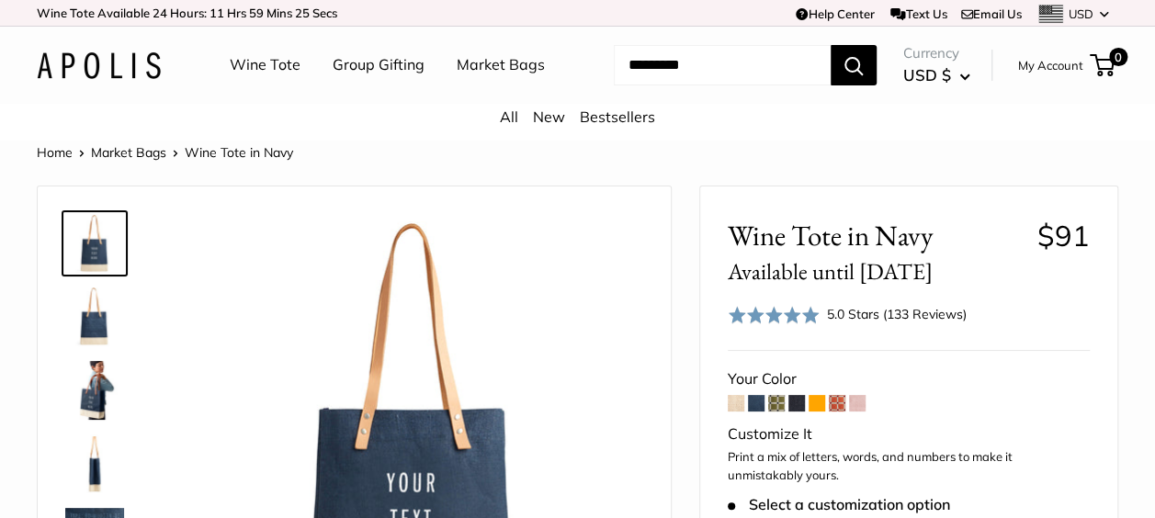
click at [737, 404] on span at bounding box center [736, 403] width 17 height 17
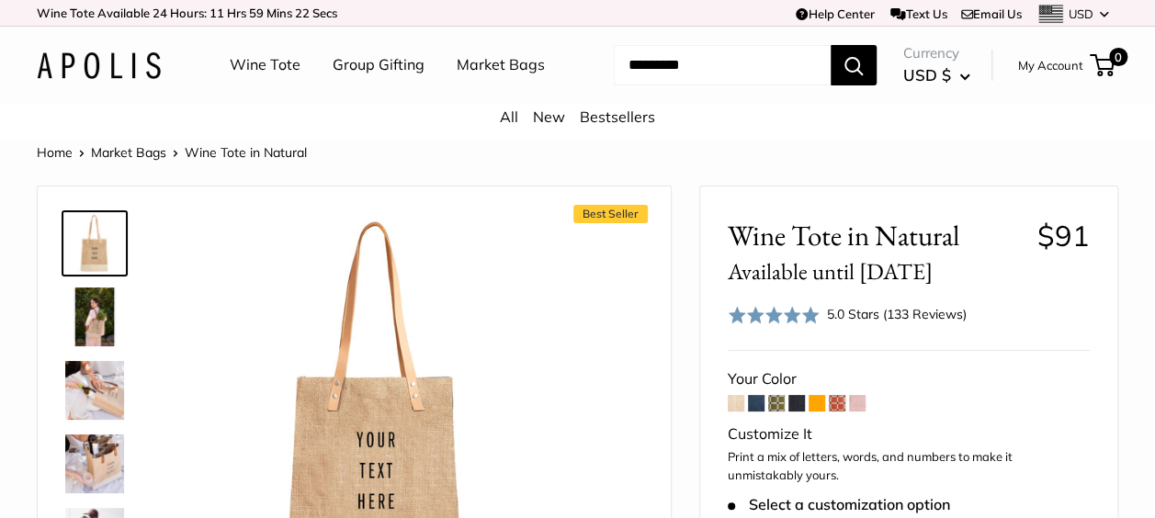
click at [753, 404] on span at bounding box center [756, 403] width 17 height 17
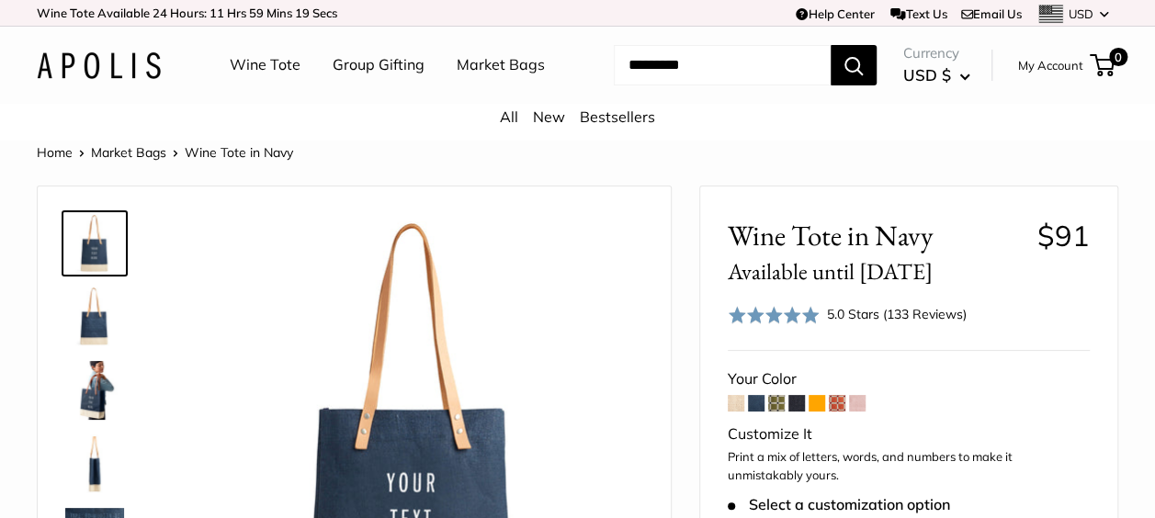
click at [775, 408] on span at bounding box center [776, 403] width 17 height 17
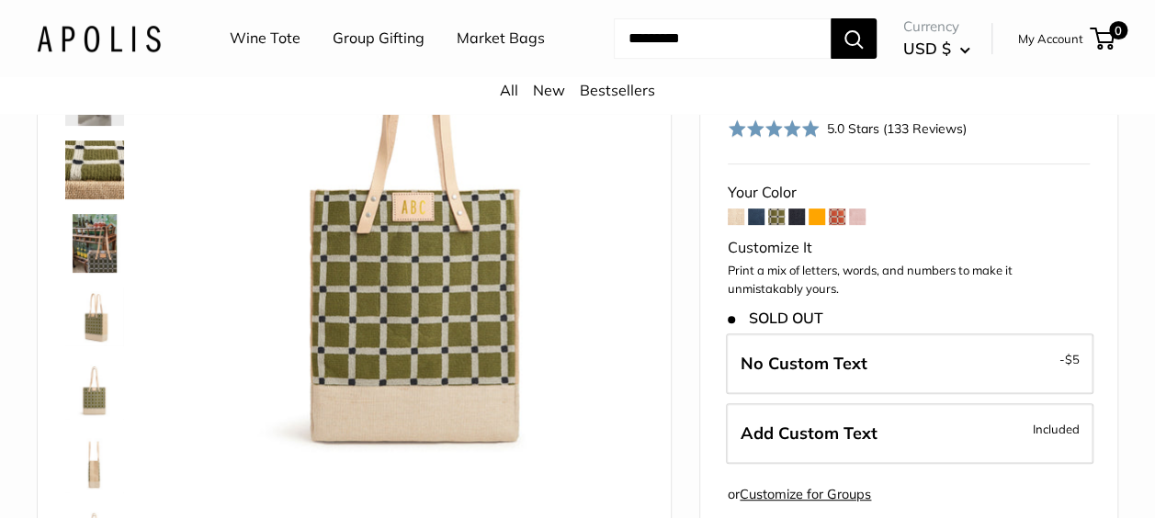
scroll to position [244, 0]
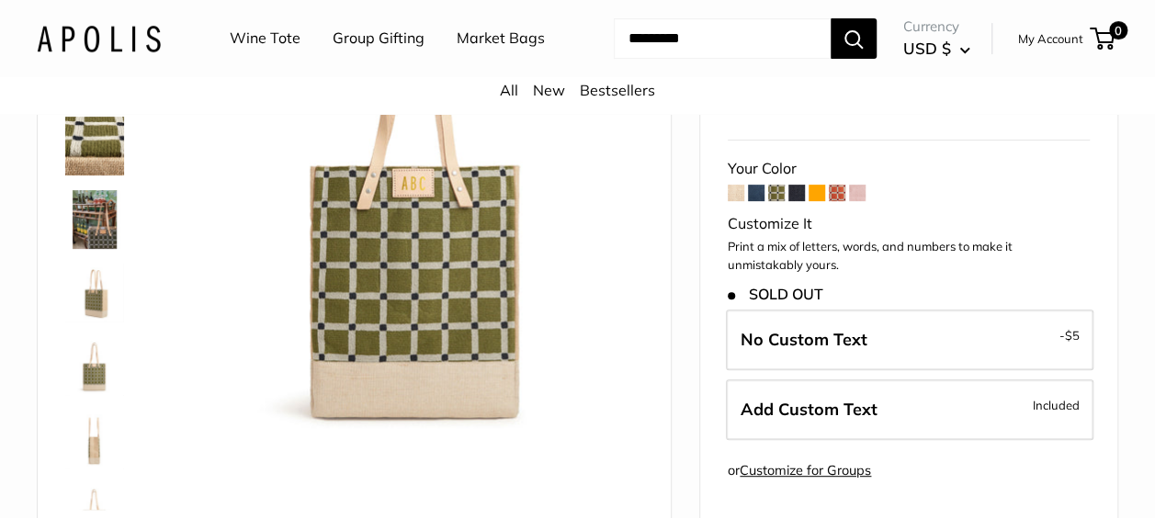
click at [836, 191] on span at bounding box center [837, 193] width 17 height 17
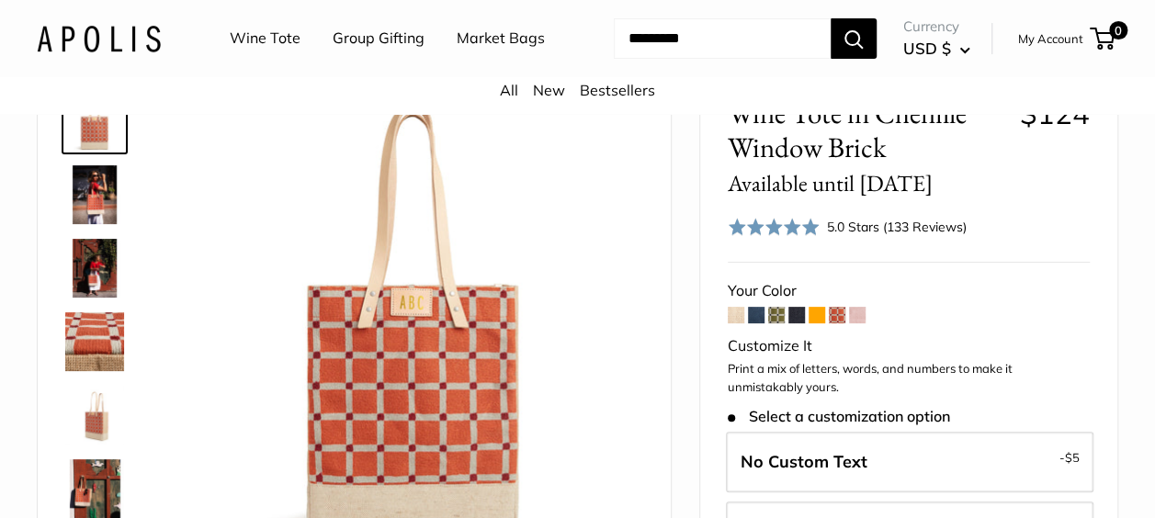
scroll to position [184, 0]
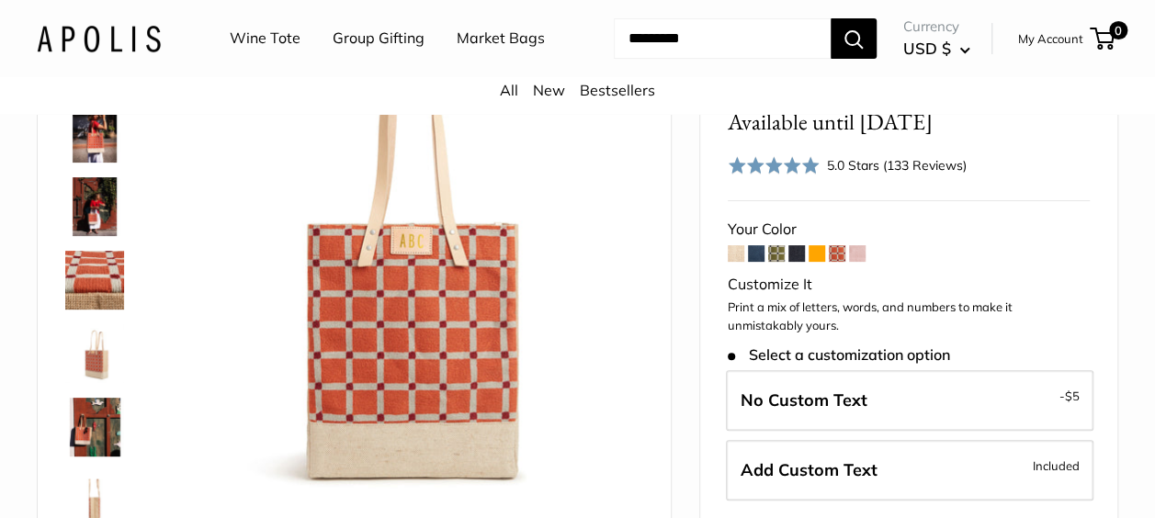
click at [796, 255] on span at bounding box center [796, 253] width 17 height 17
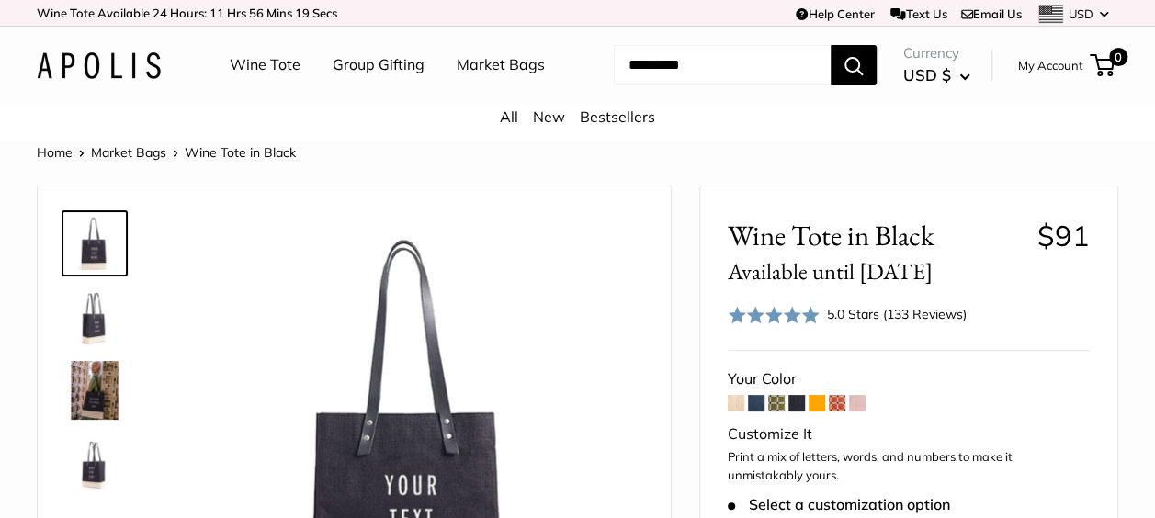
click at [739, 398] on span at bounding box center [736, 403] width 17 height 17
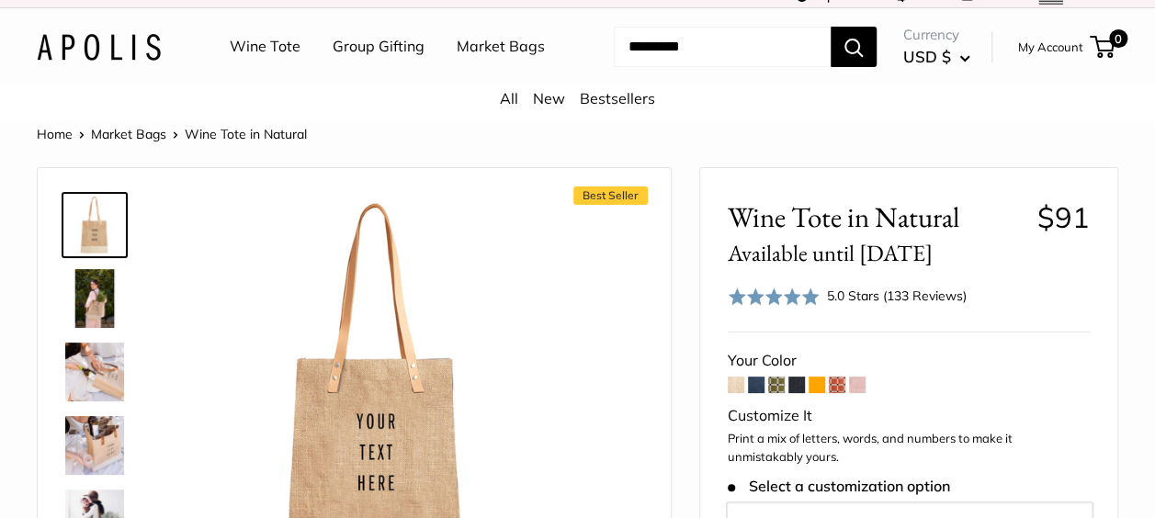
scroll to position [37, 0]
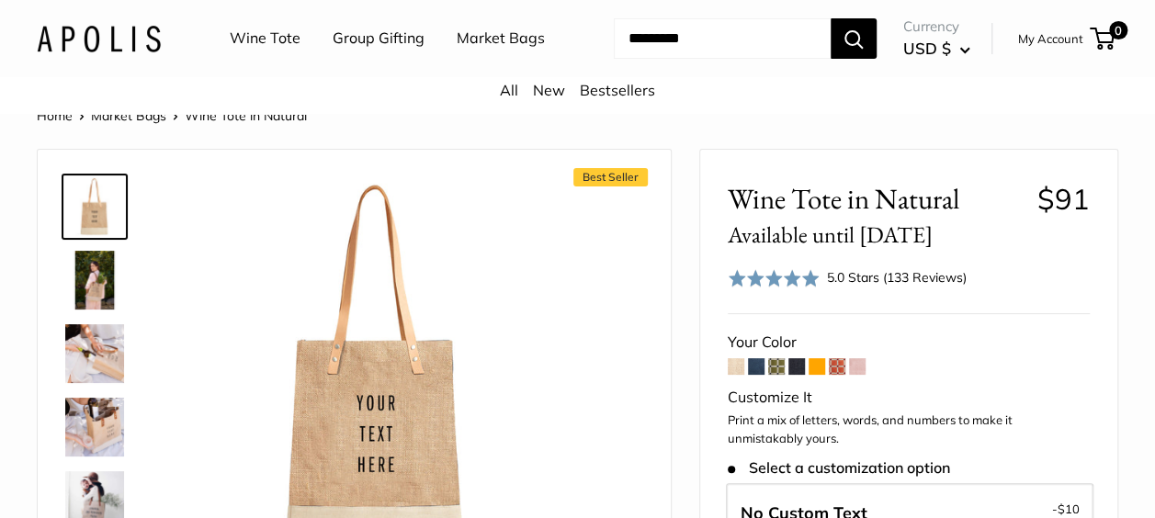
click at [95, 284] on img at bounding box center [94, 280] width 59 height 59
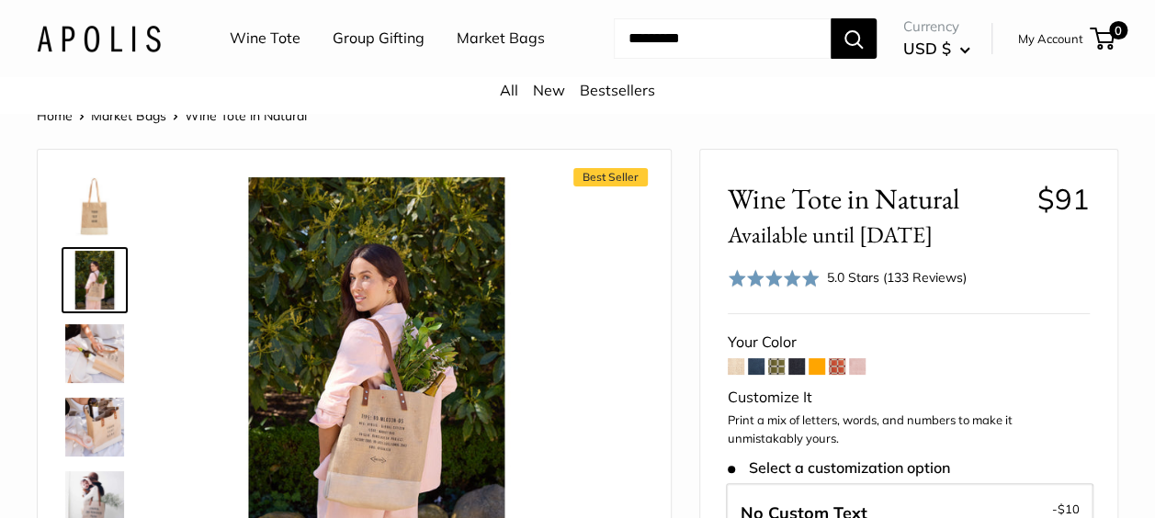
click at [92, 344] on img at bounding box center [94, 353] width 59 height 59
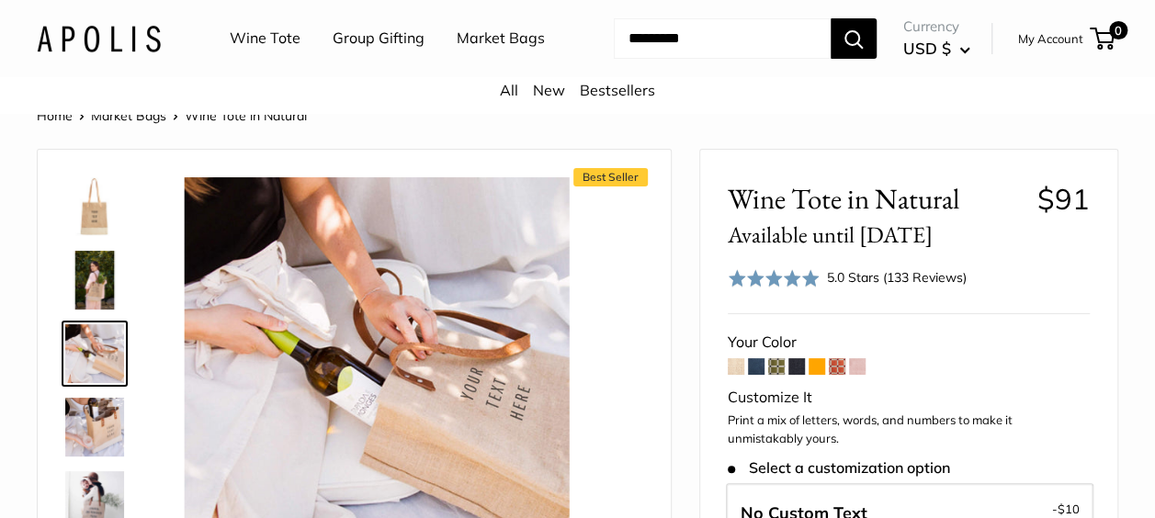
click at [98, 410] on img at bounding box center [94, 427] width 59 height 59
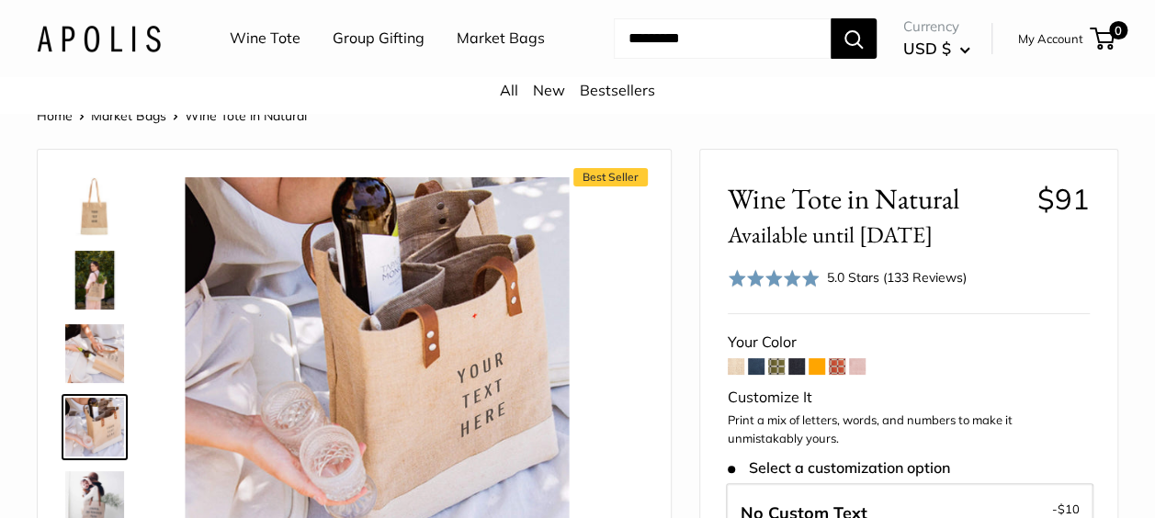
click at [97, 484] on img at bounding box center [94, 500] width 59 height 59
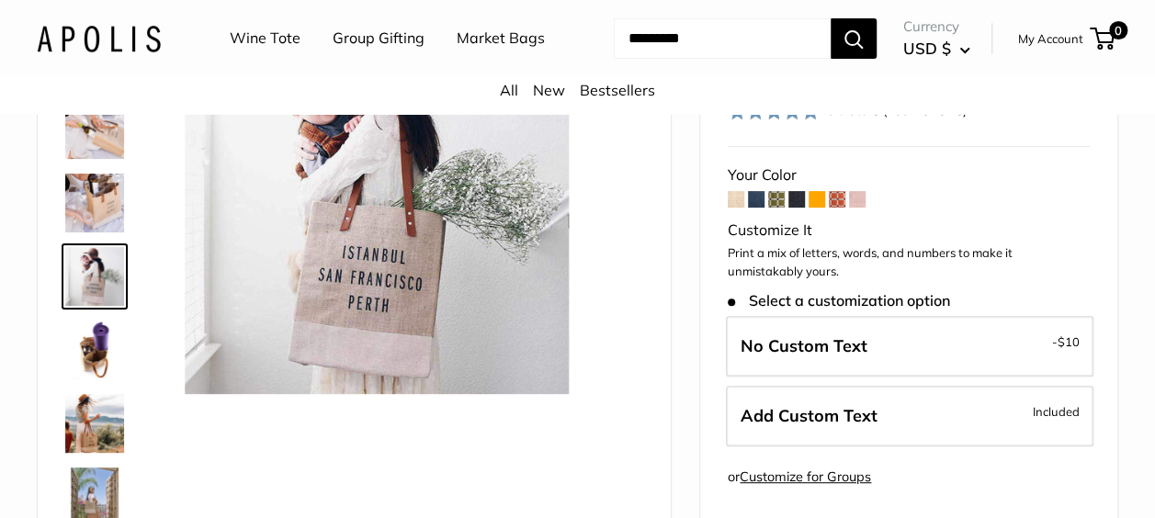
scroll to position [221, 0]
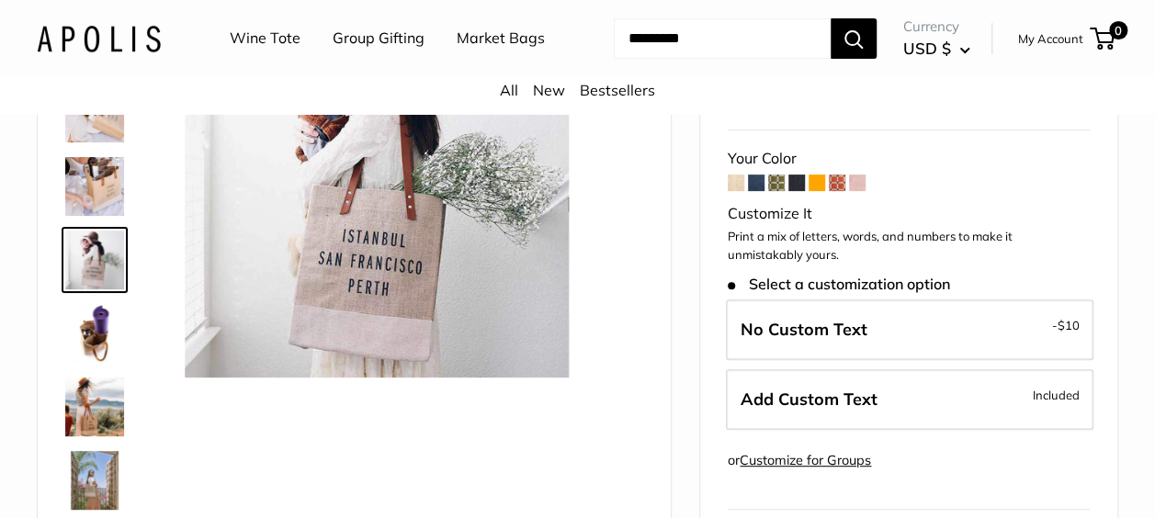
click at [96, 401] on img at bounding box center [94, 407] width 59 height 59
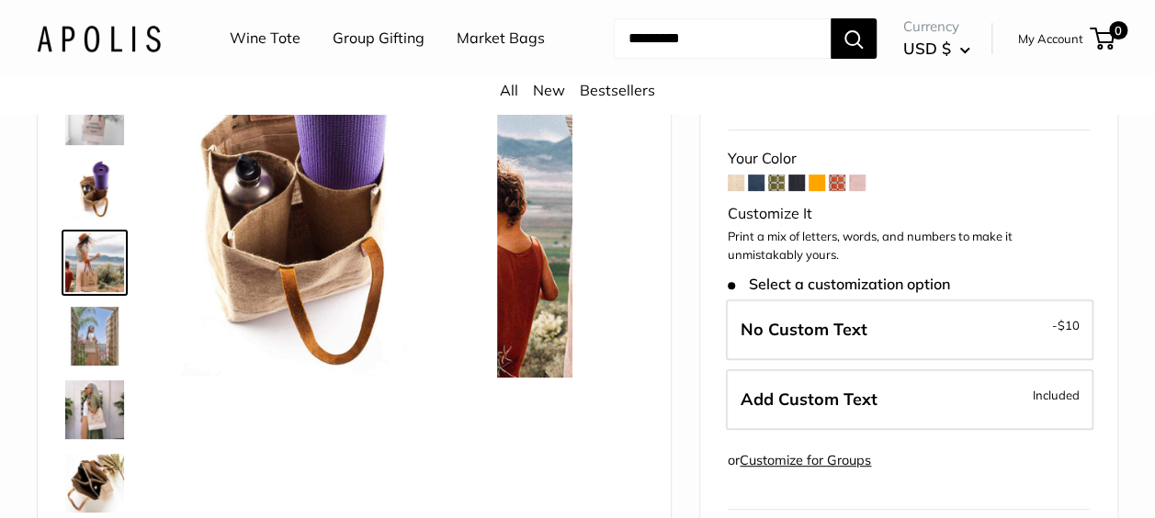
scroll to position [204, 0]
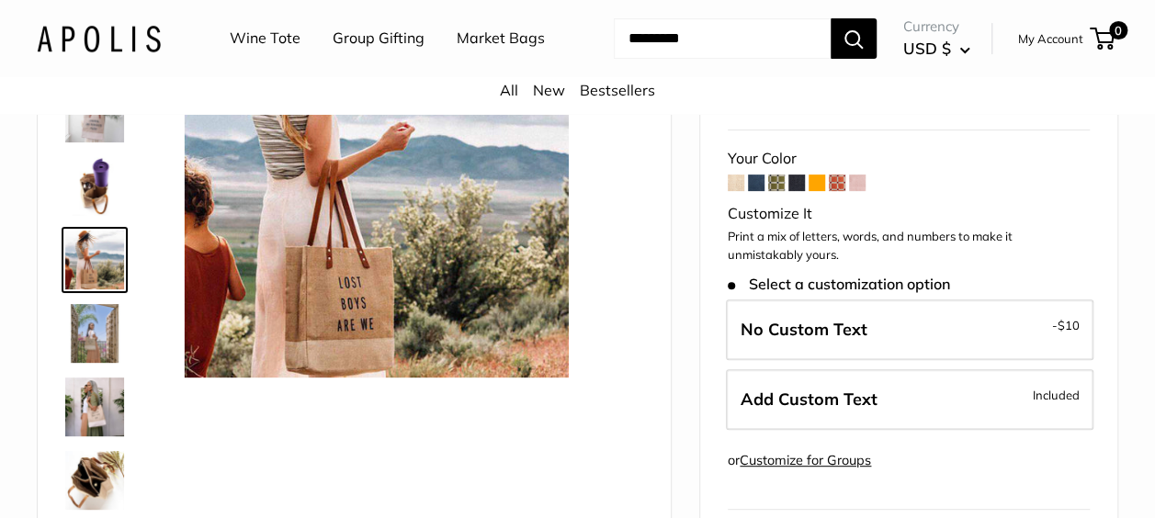
click at [96, 464] on img at bounding box center [94, 480] width 59 height 59
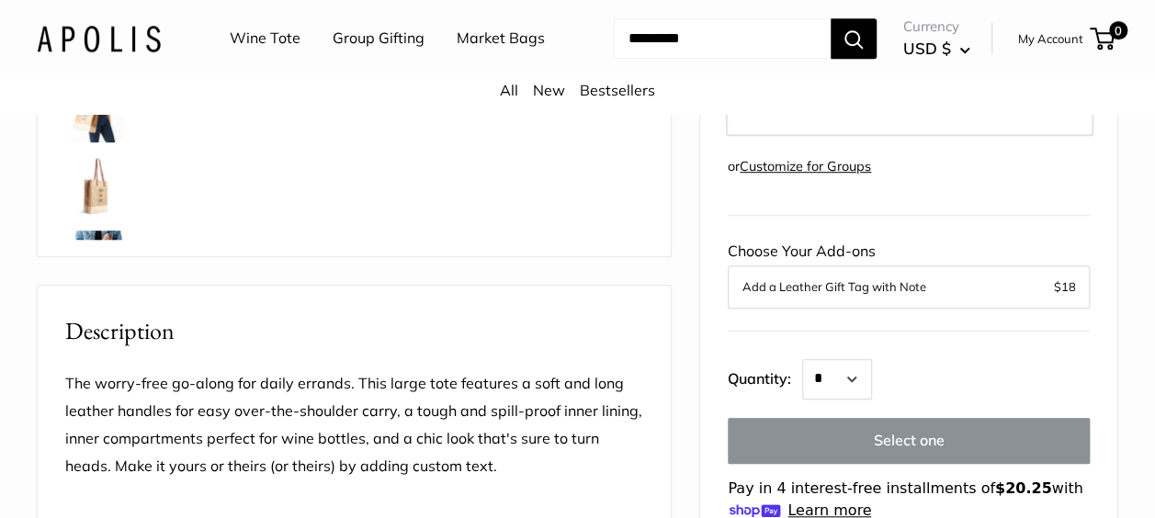
scroll to position [551, 0]
